Goal: Information Seeking & Learning: Compare options

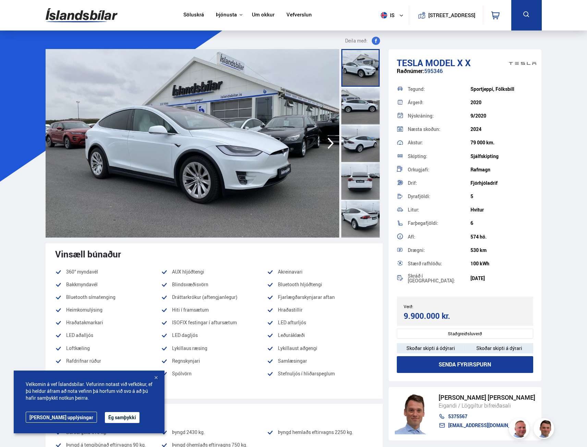
drag, startPoint x: 110, startPoint y: 417, endPoint x: 116, endPoint y: 415, distance: 6.2
click at [110, 417] on button "Ég samþykki" at bounding box center [122, 417] width 35 height 11
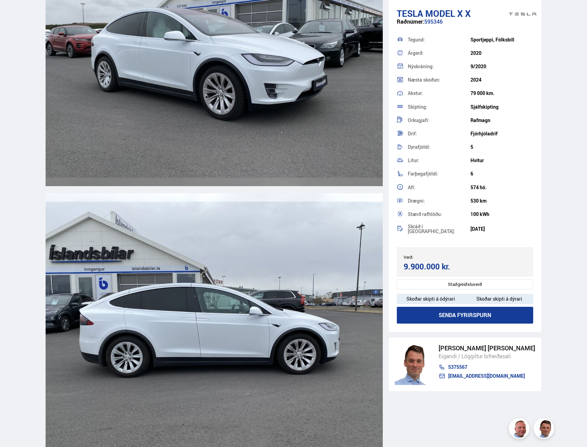
scroll to position [960, 0]
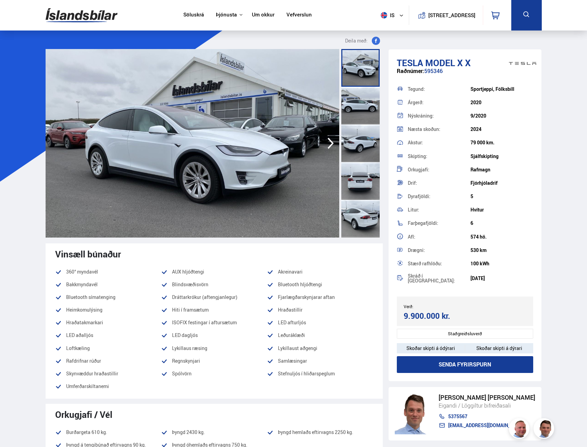
click at [191, 16] on link "Söluskrá" at bounding box center [193, 15] width 21 height 7
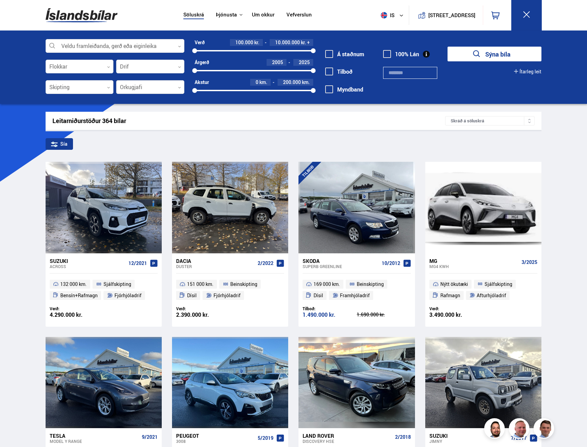
click at [158, 90] on div at bounding box center [150, 88] width 68 height 14
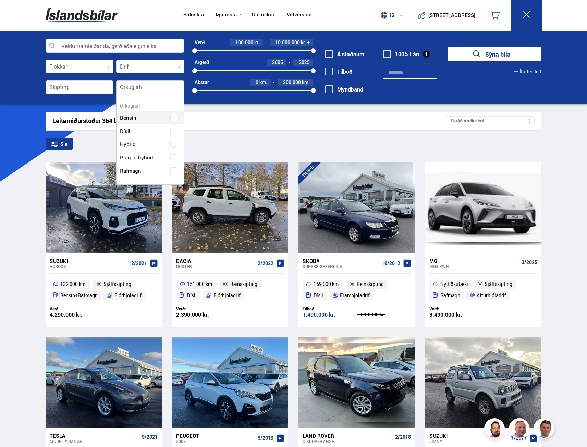
scroll to position [90, 67]
click at [176, 172] on div "Bensín Dísil Hybrid Plug-in hybrid Rafmagn" at bounding box center [151, 139] width 68 height 77
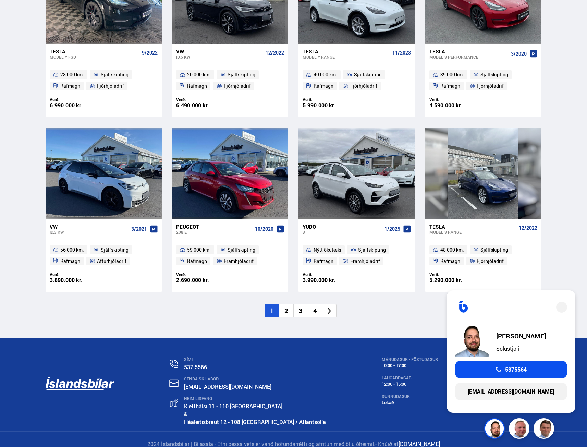
scroll to position [918, 0]
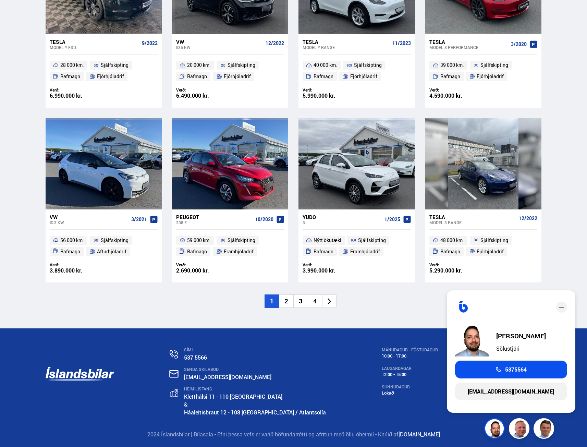
click at [290, 303] on li "2" at bounding box center [286, 300] width 14 height 13
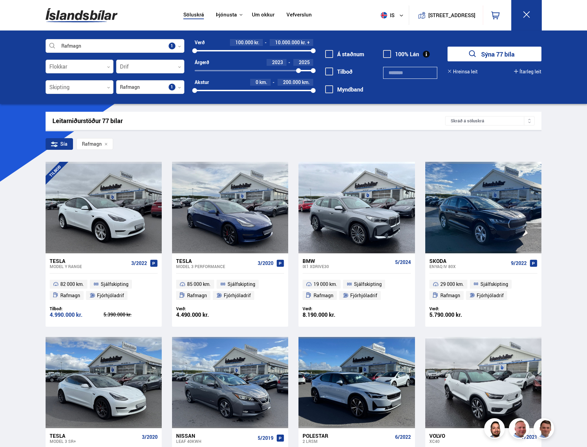
drag, startPoint x: 193, startPoint y: 70, endPoint x: 304, endPoint y: 86, distance: 111.8
click at [298, 79] on div "Verð 100.000 kr. 10.000.000 kr. + 100000 10000000 Árgerð 2023 2025 2023 2025 Ak…" at bounding box center [248, 69] width 129 height 60
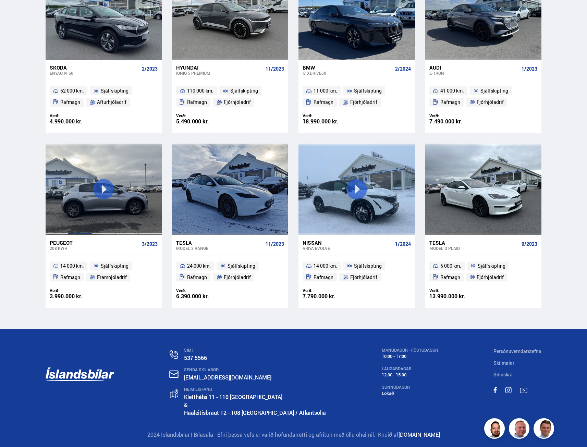
scroll to position [893, 0]
